Goal: Navigation & Orientation: Find specific page/section

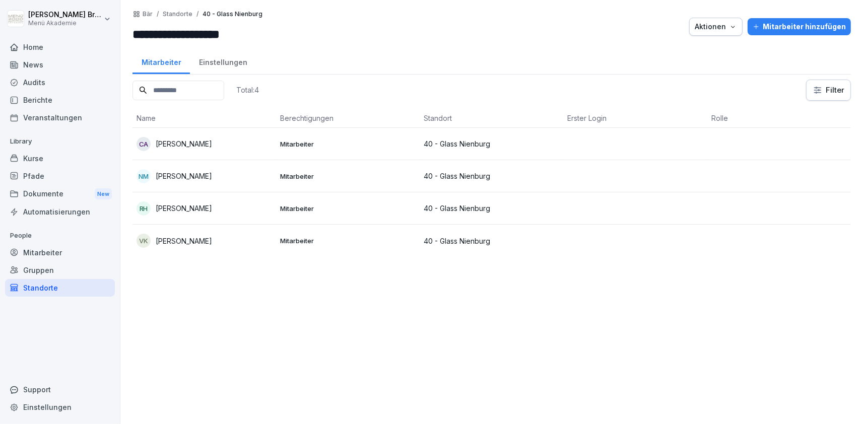
click at [48, 291] on div "Standorte" at bounding box center [60, 288] width 110 height 18
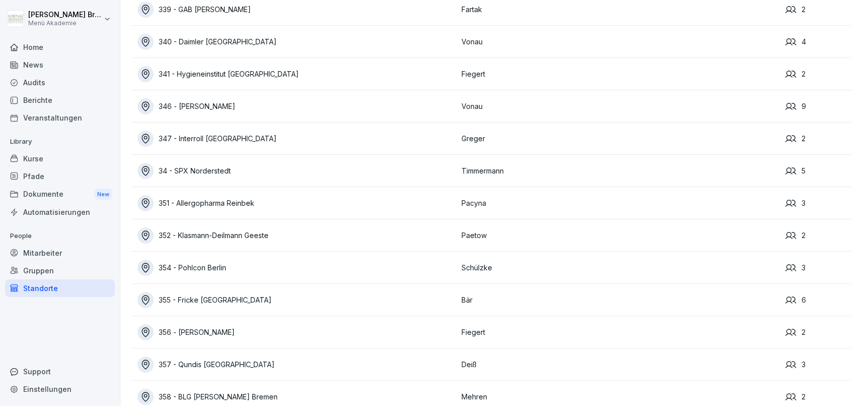
scroll to position [3575, 0]
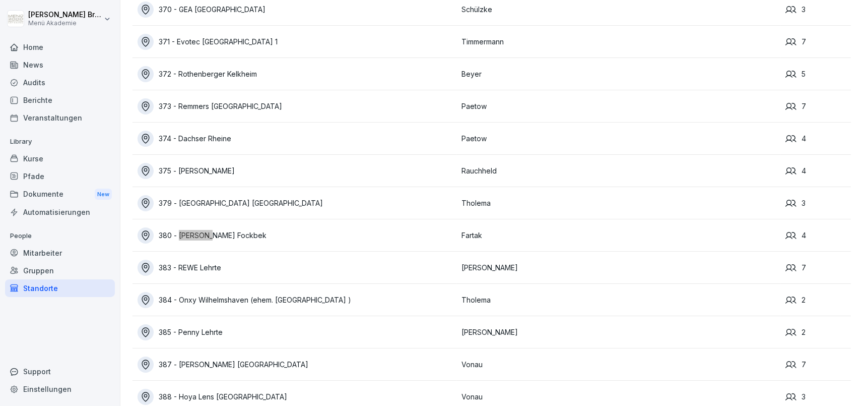
click at [242, 239] on div "380 - [PERSON_NAME] Fockbek" at bounding box center [297, 235] width 319 height 16
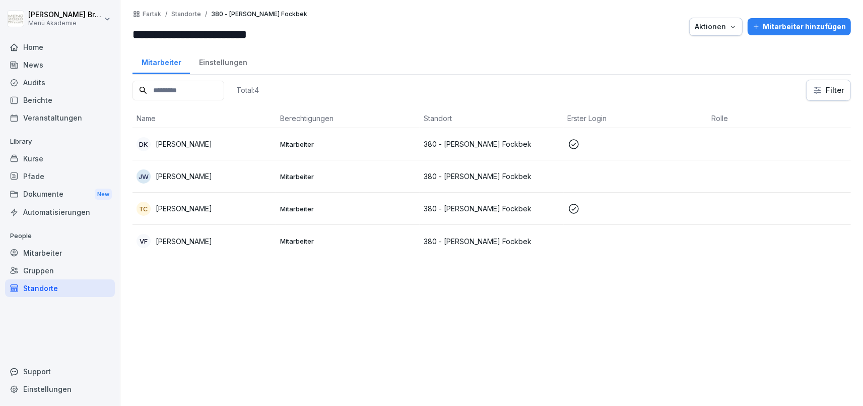
click at [193, 14] on p "Standorte" at bounding box center [186, 14] width 30 height 7
click at [25, 287] on div "Standorte" at bounding box center [60, 288] width 110 height 18
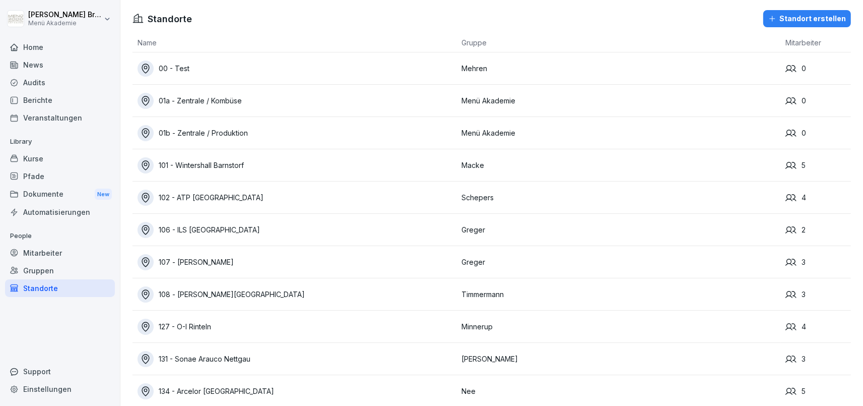
scroll to position [800, 0]
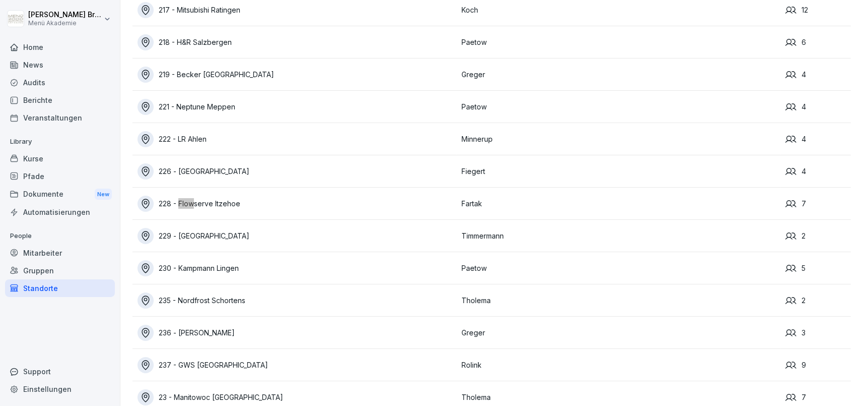
click at [197, 204] on div "228 - Flowserve Itzehoe" at bounding box center [297, 204] width 319 height 16
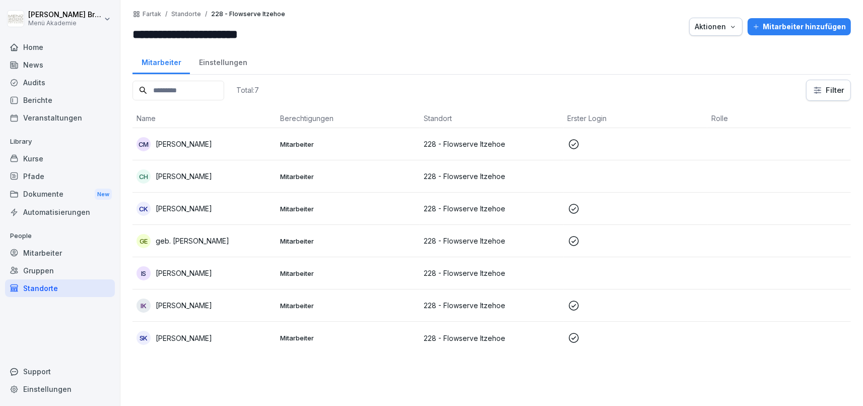
click at [194, 142] on p "[PERSON_NAME]" at bounding box center [184, 144] width 56 height 11
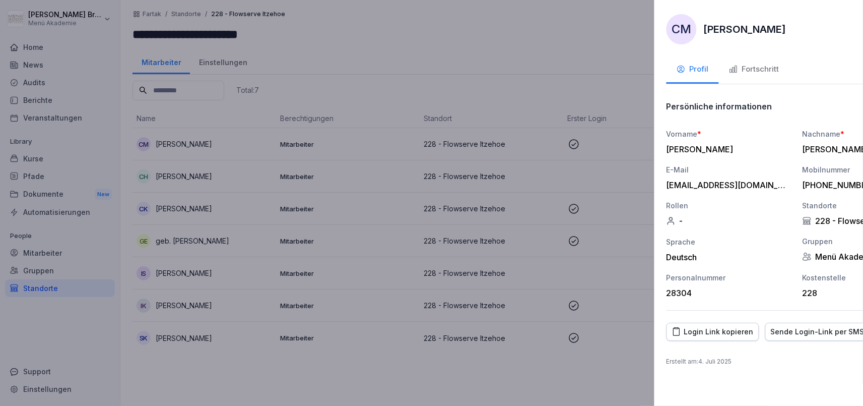
drag, startPoint x: 450, startPoint y: 281, endPoint x: 412, endPoint y: 299, distance: 42.2
click at [449, 282] on div at bounding box center [431, 203] width 863 height 406
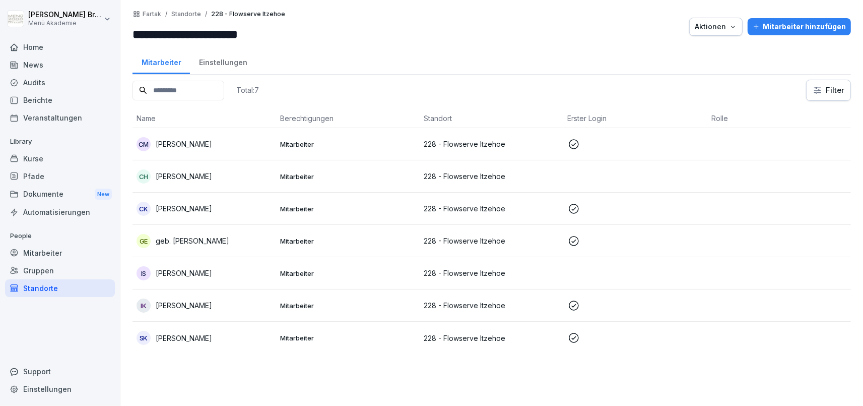
click at [180, 14] on p "Standorte" at bounding box center [186, 14] width 30 height 7
click at [186, 14] on p "Standorte" at bounding box center [186, 14] width 30 height 7
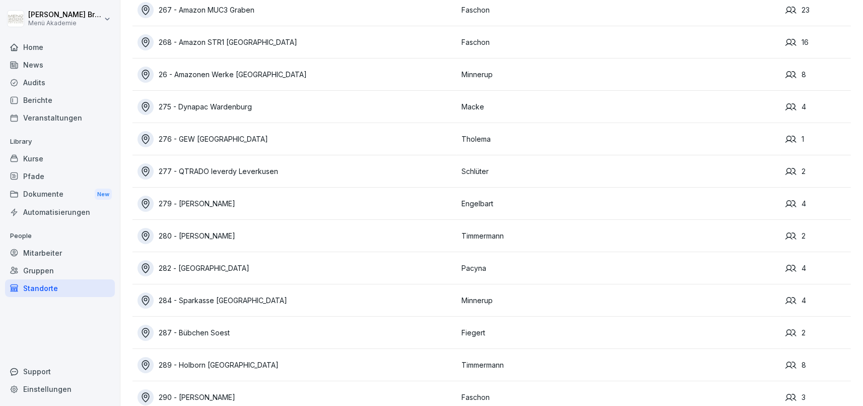
scroll to position [3349, 0]
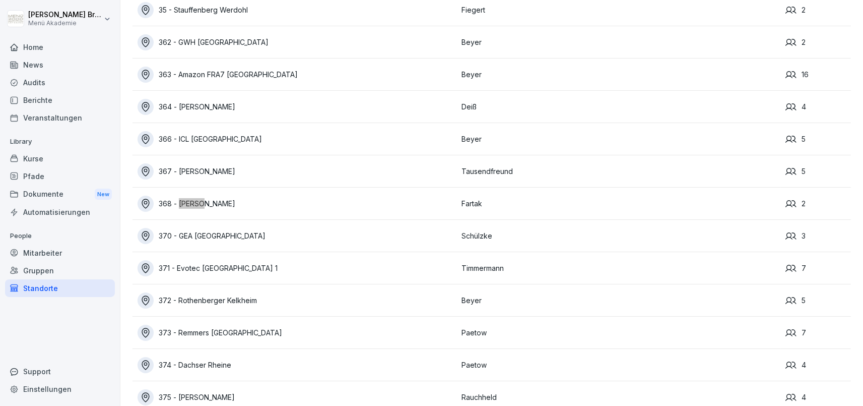
click at [224, 204] on div "368 - [PERSON_NAME]" at bounding box center [297, 204] width 319 height 16
